Goal: Transaction & Acquisition: Purchase product/service

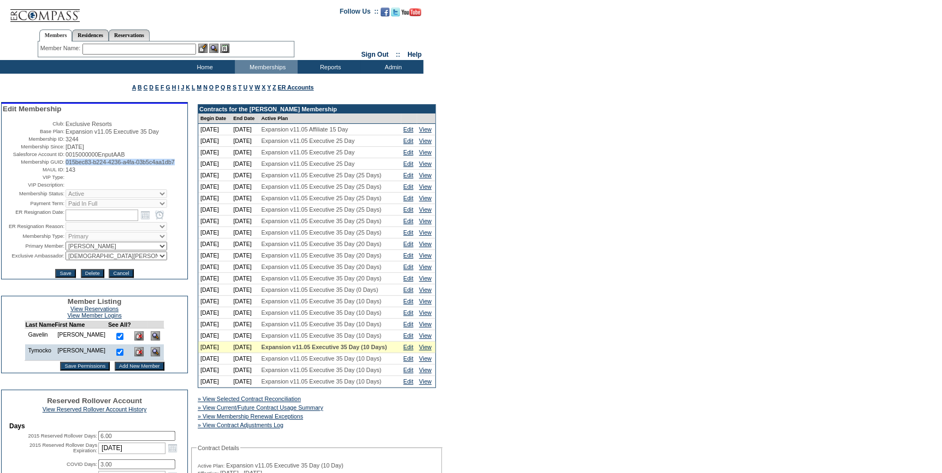
drag, startPoint x: 108, startPoint y: 173, endPoint x: 64, endPoint y: 167, distance: 44.7
click at [66, 165] on td "015bec83-b224-4236-a4fa-03b5c4aa1db7" at bounding box center [126, 162] width 121 height 7
copy span "015bec83-b224-4236-a4fa-03b5c4aa1db7"
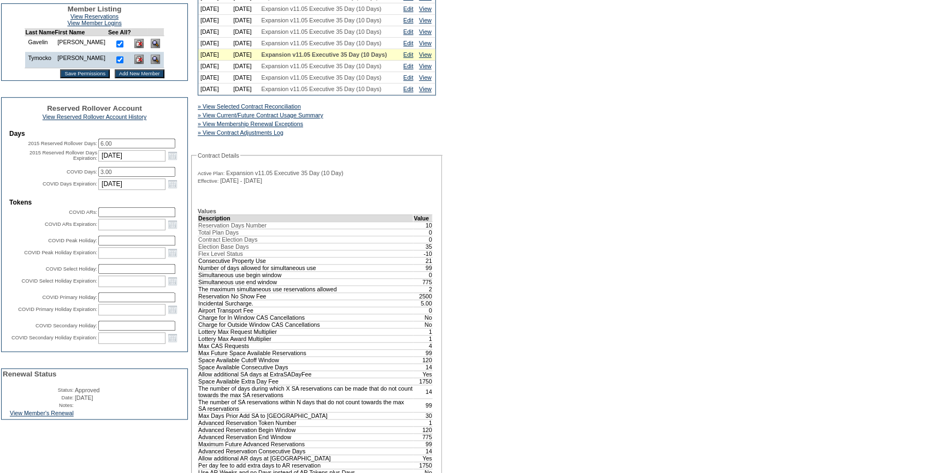
scroll to position [347, 0]
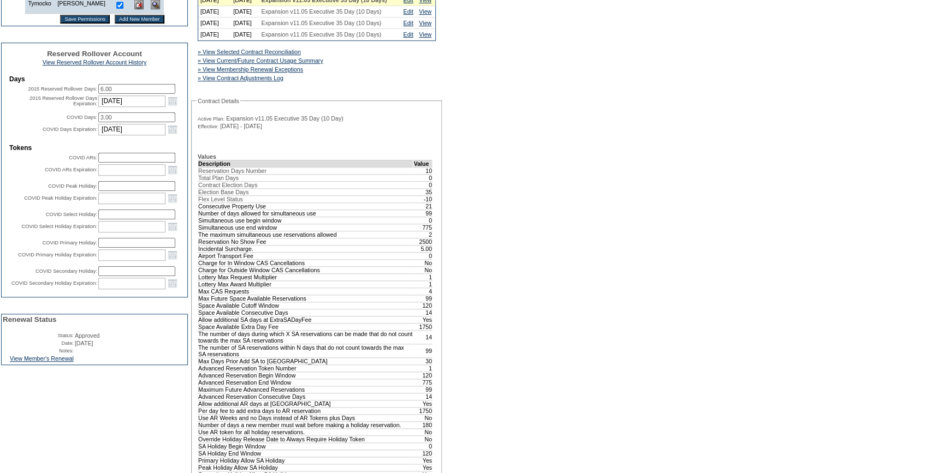
drag, startPoint x: 76, startPoint y: 384, endPoint x: 231, endPoint y: 426, distance: 160.5
click at [74, 362] on link "View Member's Renewal" at bounding box center [42, 358] width 64 height 7
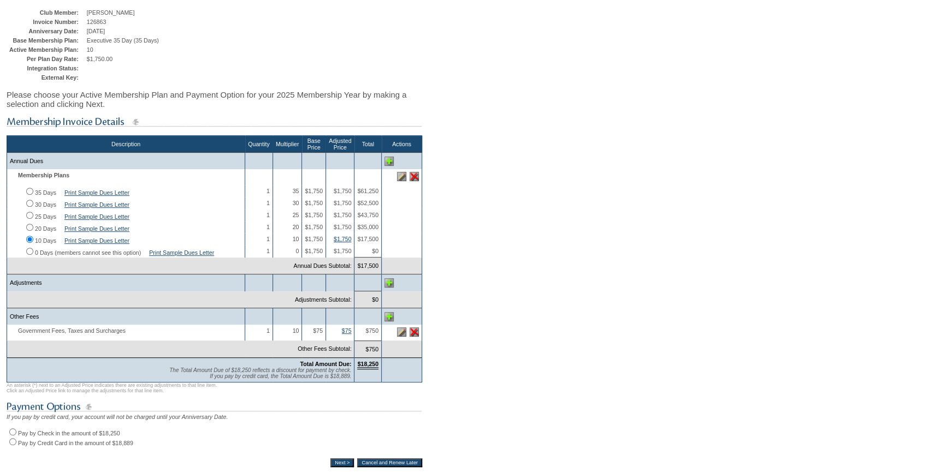
scroll to position [248, 0]
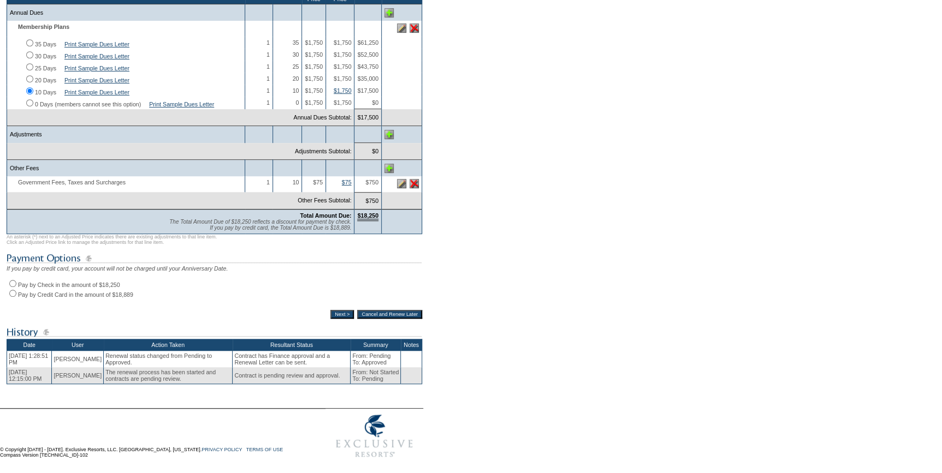
click at [15, 287] on input "Pay by Check in the amount of $18,250" at bounding box center [12, 283] width 7 height 7
radio input "true"
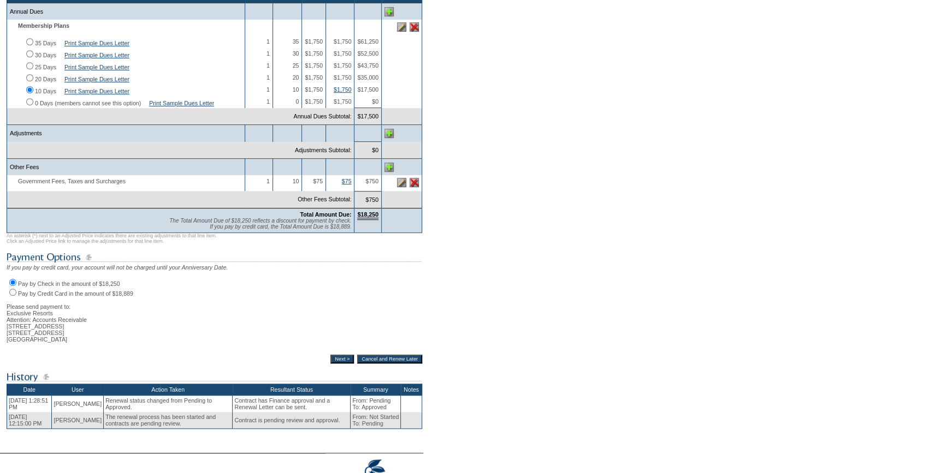
click at [330, 364] on input "Next >" at bounding box center [341, 359] width 23 height 9
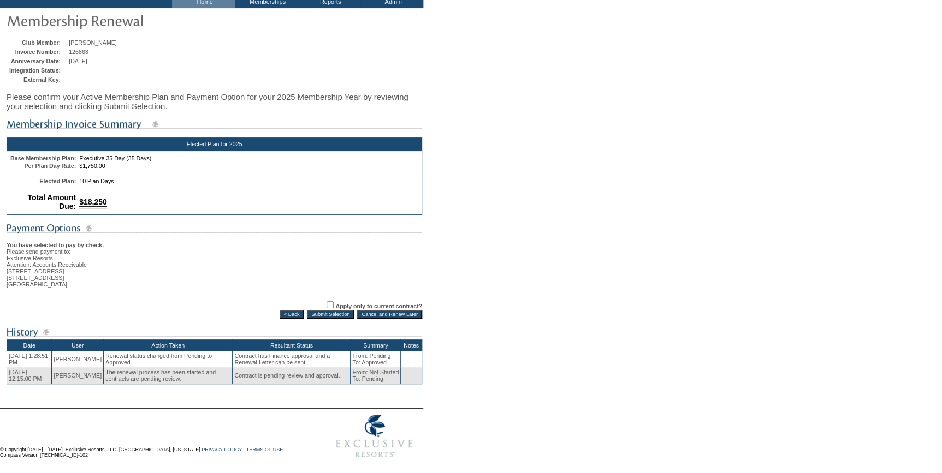
scroll to position [78, 0]
click at [322, 311] on input "Submit Selection" at bounding box center [330, 314] width 47 height 9
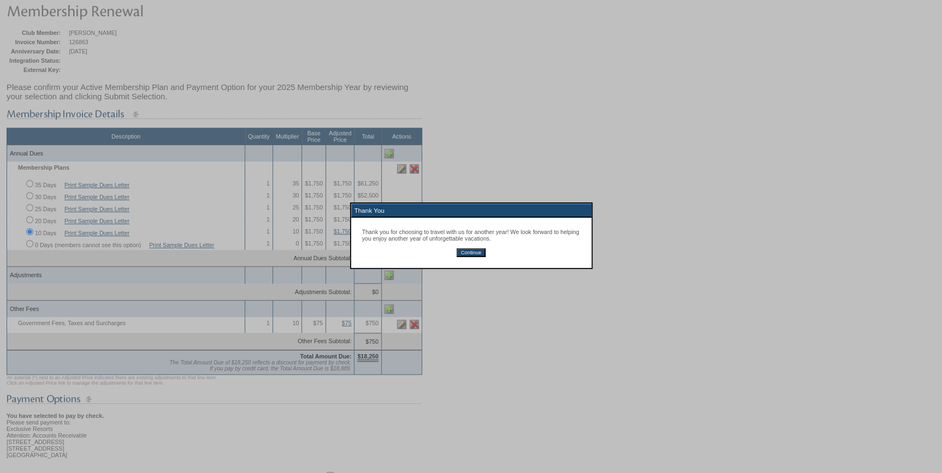
click at [467, 251] on input "Continue" at bounding box center [470, 252] width 29 height 9
